Goal: Task Accomplishment & Management: Manage account settings

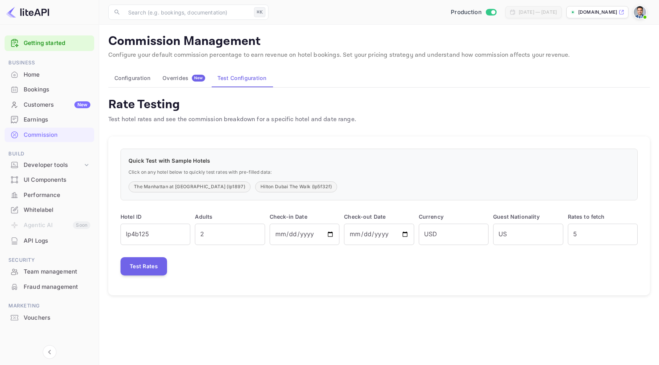
click at [180, 80] on div "Overrides New" at bounding box center [183, 78] width 43 height 7
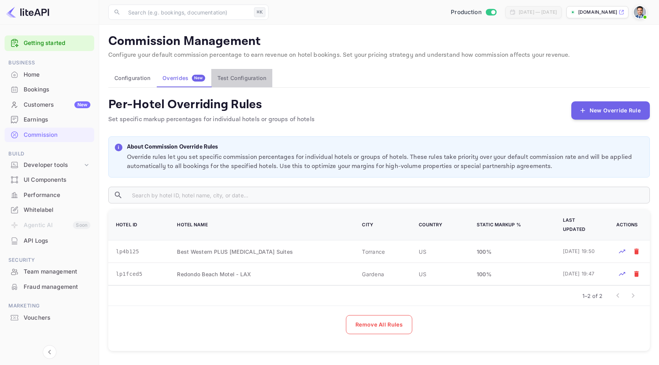
click at [219, 75] on button "Test Configuration" at bounding box center [241, 78] width 61 height 18
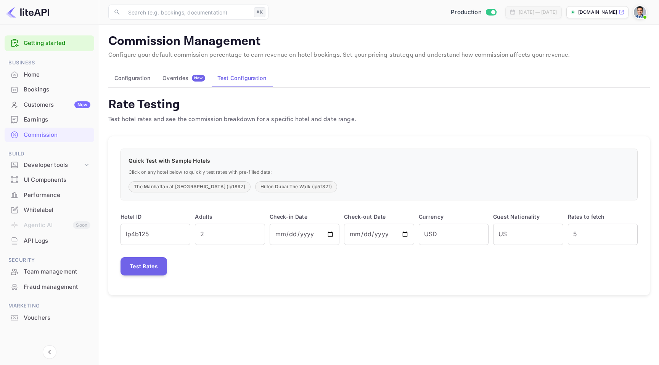
click at [181, 72] on button "Overrides New" at bounding box center [183, 78] width 55 height 18
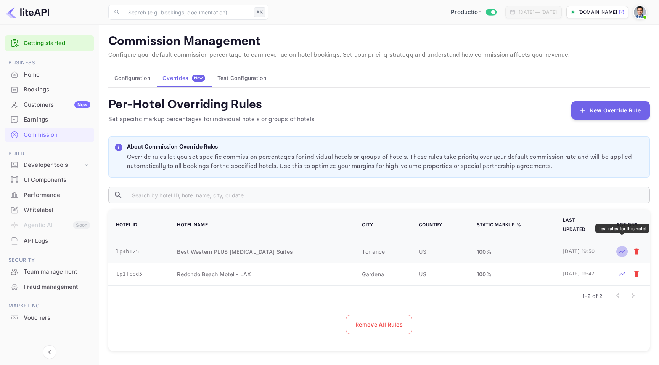
click at [624, 250] on icon "Test rates for this hotel" at bounding box center [622, 252] width 6 height 4
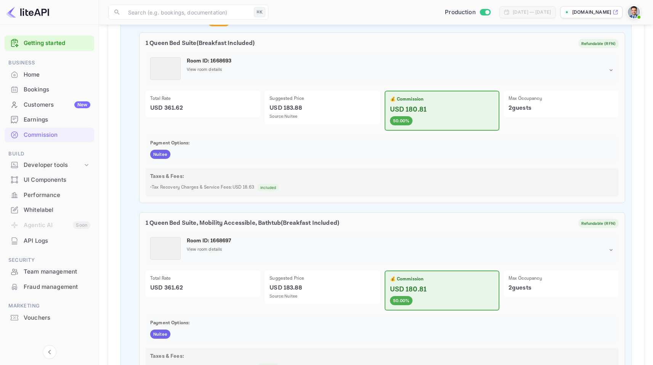
scroll to position [302, 0]
click at [316, 166] on div "1 Queen Bed Suite ( Breakfast Included ) Refundable (RFN) Room ID: 1668693 View…" at bounding box center [382, 118] width 486 height 171
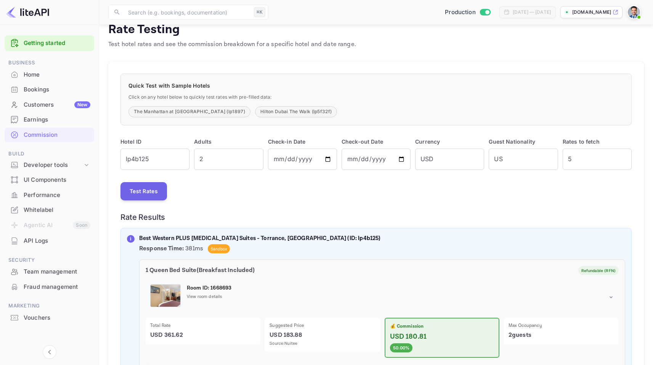
scroll to position [0, 0]
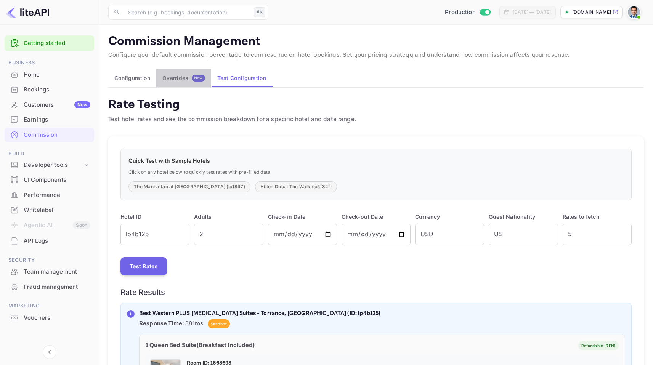
click at [180, 76] on div "Overrides New" at bounding box center [183, 78] width 43 height 7
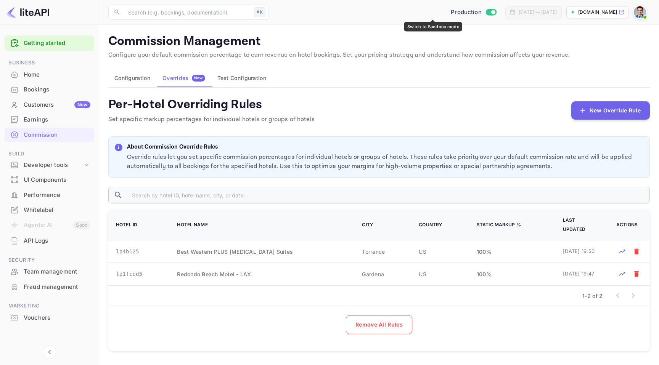
click at [485, 10] on input "Switch to Sandbox mode" at bounding box center [492, 12] width 15 height 5
checkbox input "false"
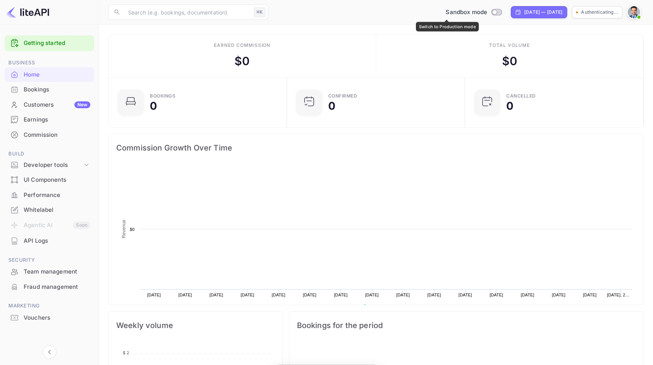
scroll to position [118, 168]
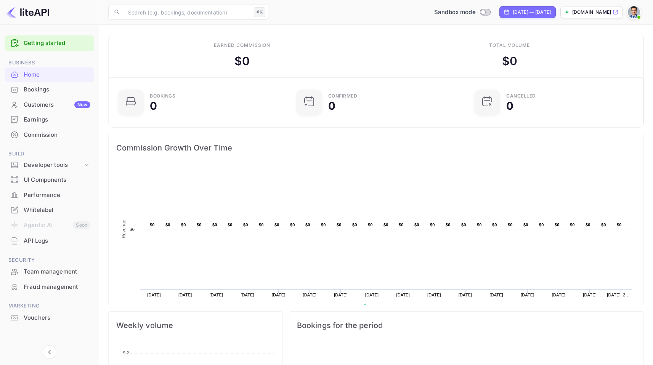
click at [47, 132] on div "Commission" at bounding box center [57, 135] width 67 height 9
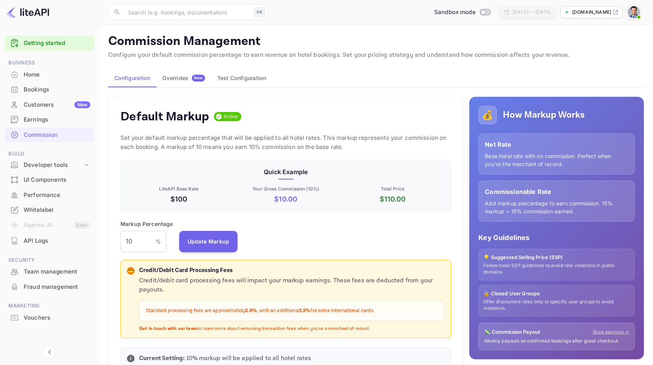
scroll to position [130, 325]
click at [185, 82] on button "Overrides New" at bounding box center [183, 78] width 55 height 18
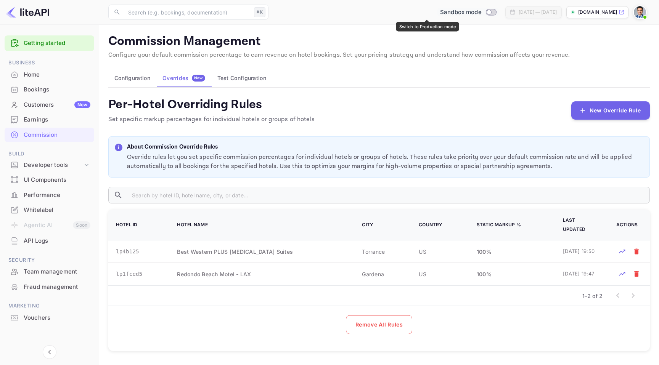
click at [481, 11] on input "Switch to Production mode" at bounding box center [488, 12] width 15 height 5
checkbox input "true"
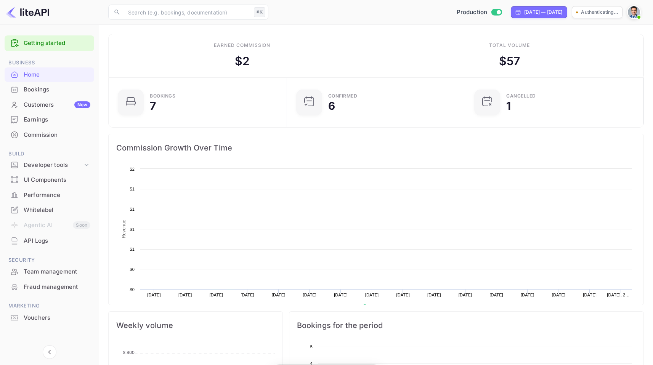
scroll to position [118, 168]
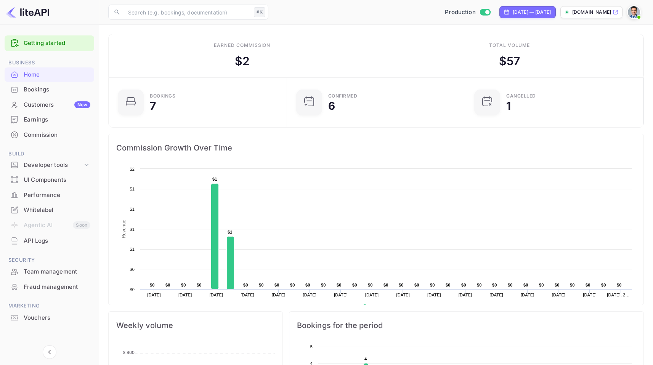
click at [53, 132] on div "Commission" at bounding box center [57, 135] width 67 height 9
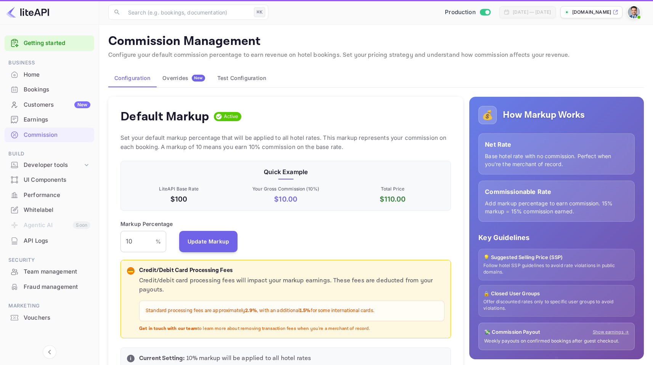
scroll to position [130, 325]
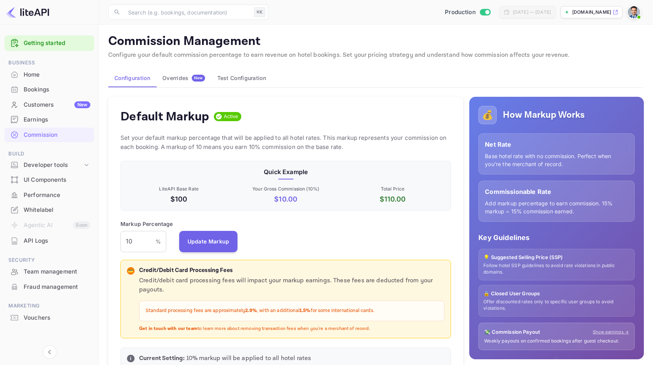
click at [180, 83] on button "Overrides New" at bounding box center [183, 78] width 55 height 18
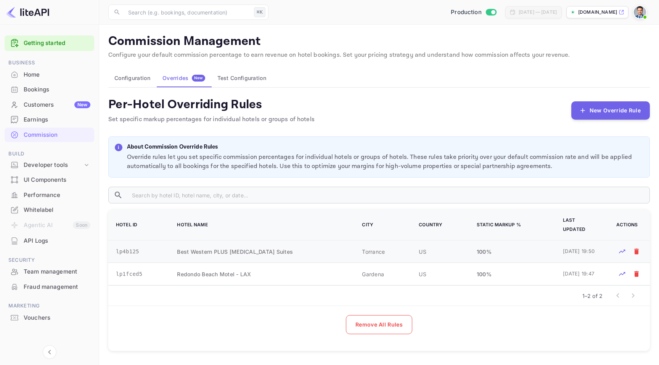
click at [132, 241] on td "lp4b125" at bounding box center [137, 252] width 59 height 22
copy td "lp4b125"
click at [611, 112] on button "New Override Rule" at bounding box center [610, 110] width 79 height 18
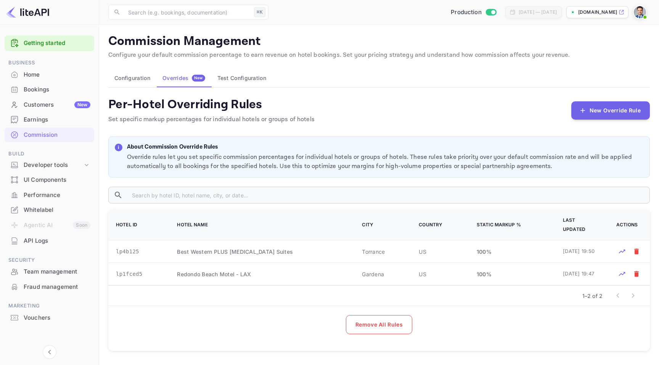
paste textarea "lp656cf9d9"
type textarea "lp656cf9d9"
type input "50"
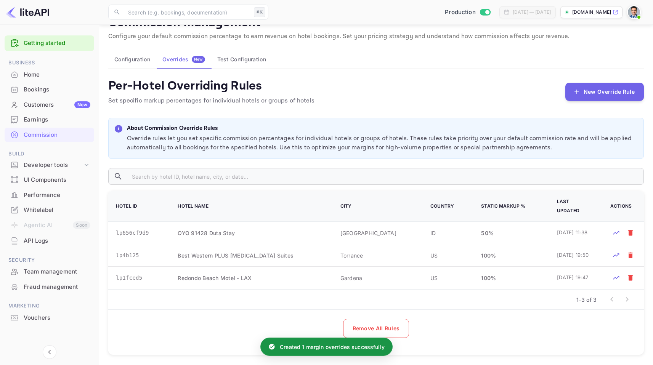
scroll to position [23, 0]
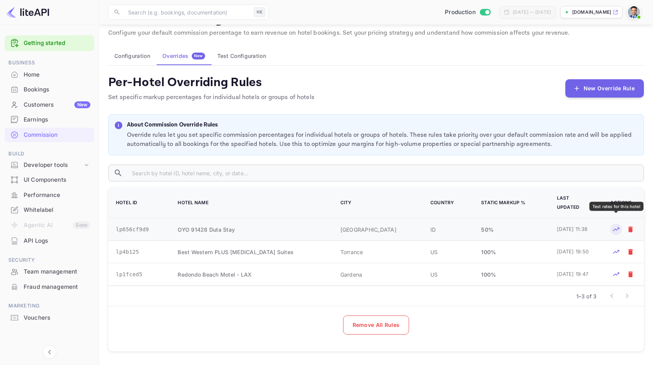
click at [614, 226] on icon "Test rates for this hotel" at bounding box center [616, 230] width 8 height 8
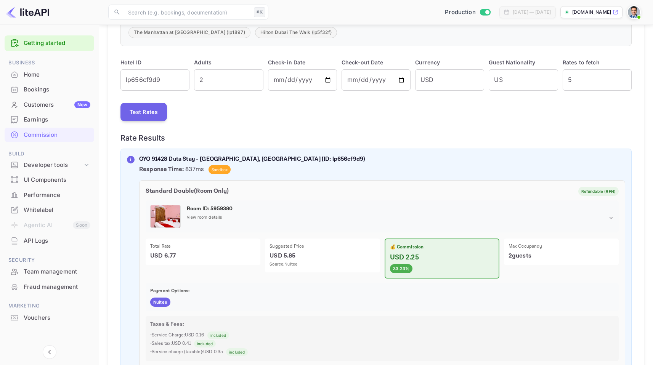
scroll to position [162, 0]
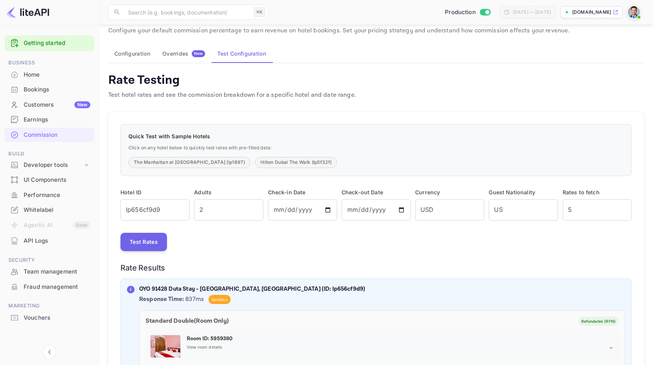
click at [171, 58] on button "Overrides New" at bounding box center [183, 54] width 55 height 18
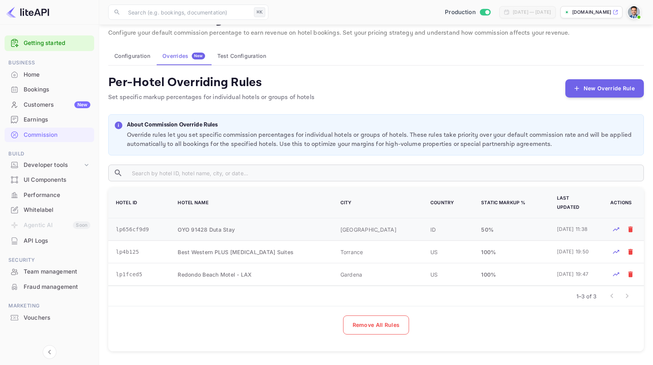
click at [141, 220] on td "lp656cf9d9" at bounding box center [138, 229] width 60 height 22
copy td "lp656cf9d9"
click at [191, 58] on div "Overrides New" at bounding box center [183, 56] width 43 height 7
click at [435, 222] on td "ID" at bounding box center [446, 229] width 51 height 22
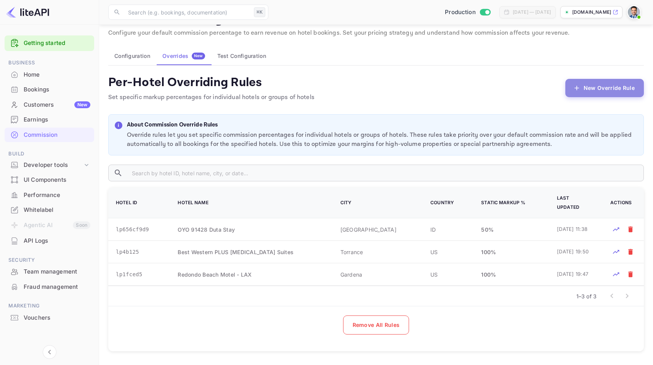
click at [593, 83] on button "New Override Rule" at bounding box center [604, 88] width 79 height 18
click at [132, 218] on td "lp656cf9d9" at bounding box center [138, 229] width 60 height 22
copy td "lp656cf9d9"
click at [596, 85] on button "New Override Rule" at bounding box center [604, 88] width 79 height 18
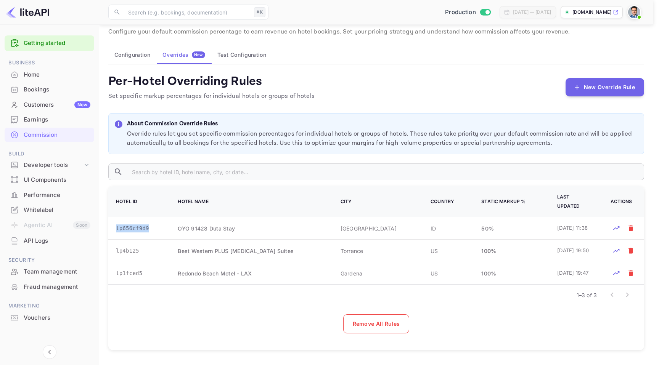
paste textarea "lp656cf9d9"
type textarea "lp656cf9d9"
drag, startPoint x: 236, startPoint y: 230, endPoint x: 204, endPoint y: 231, distance: 32.0
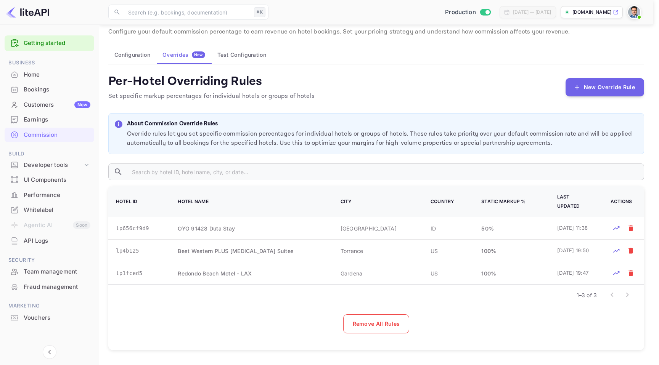
type input "1"
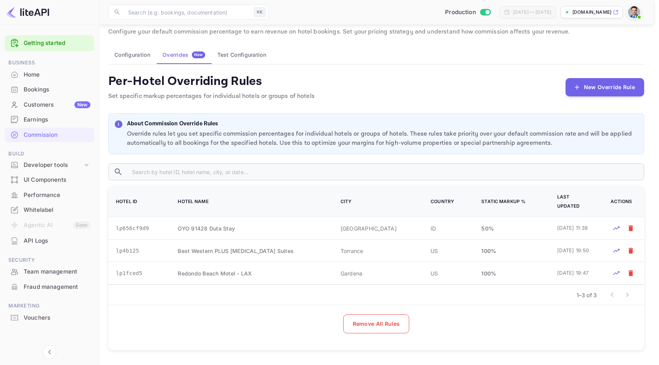
type input "1"
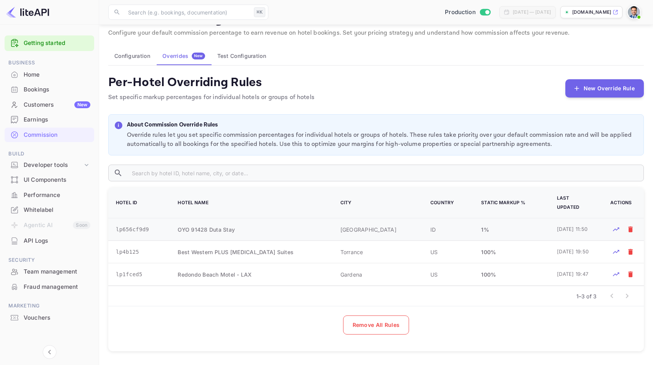
click at [505, 224] on td "1 %" at bounding box center [510, 229] width 76 height 22
click at [142, 218] on td "lp656cf9d9" at bounding box center [138, 229] width 60 height 22
copy td "lp656cf9d9"
click at [186, 175] on input "text" at bounding box center [385, 173] width 518 height 17
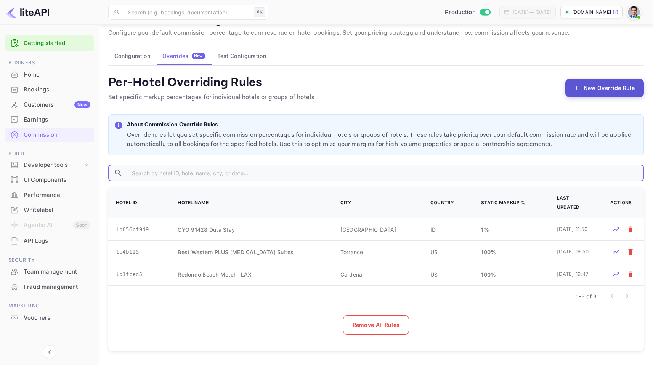
click at [589, 90] on button "New Override Rule" at bounding box center [604, 88] width 79 height 18
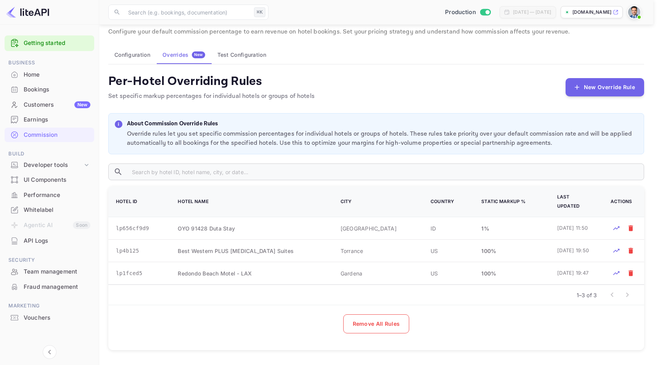
paste textarea "lp656cf9d9"
type textarea "lp656cf9d9"
drag, startPoint x: 258, startPoint y: 223, endPoint x: 215, endPoint y: 230, distance: 44.1
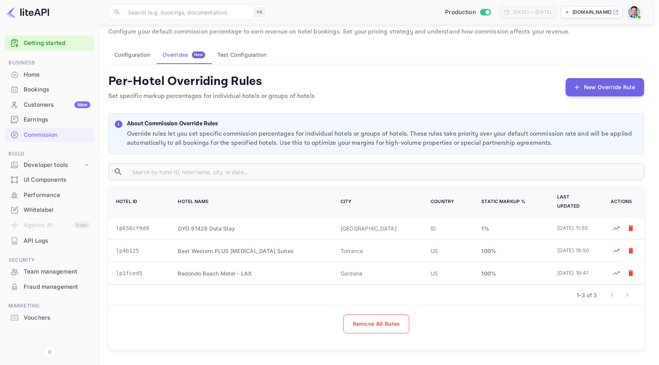
type input "100"
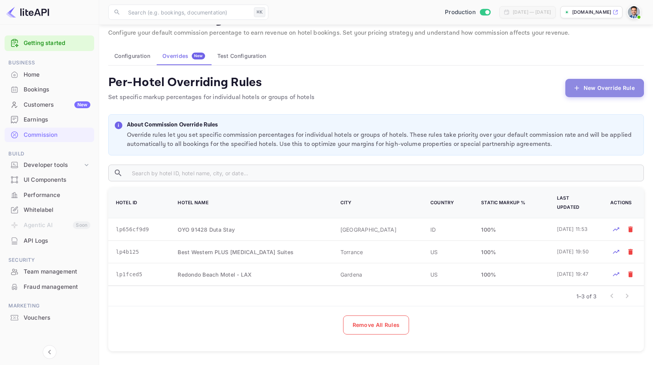
click at [587, 88] on button "New Override Rule" at bounding box center [604, 88] width 79 height 18
